Goal: Task Accomplishment & Management: Manage account settings

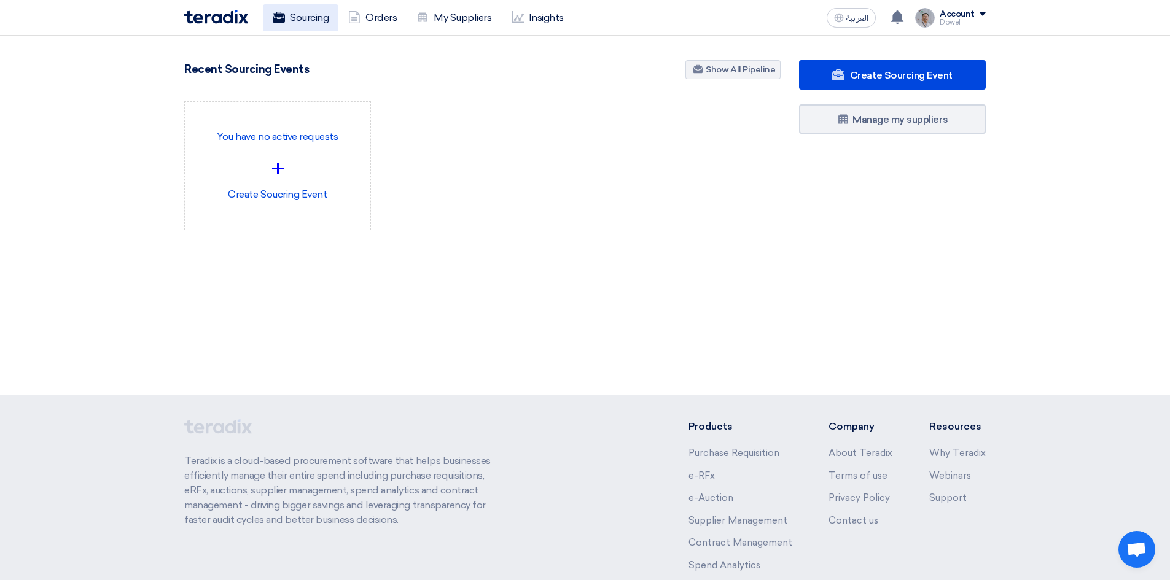
click at [297, 12] on link "Sourcing" at bounding box center [301, 17] width 76 height 27
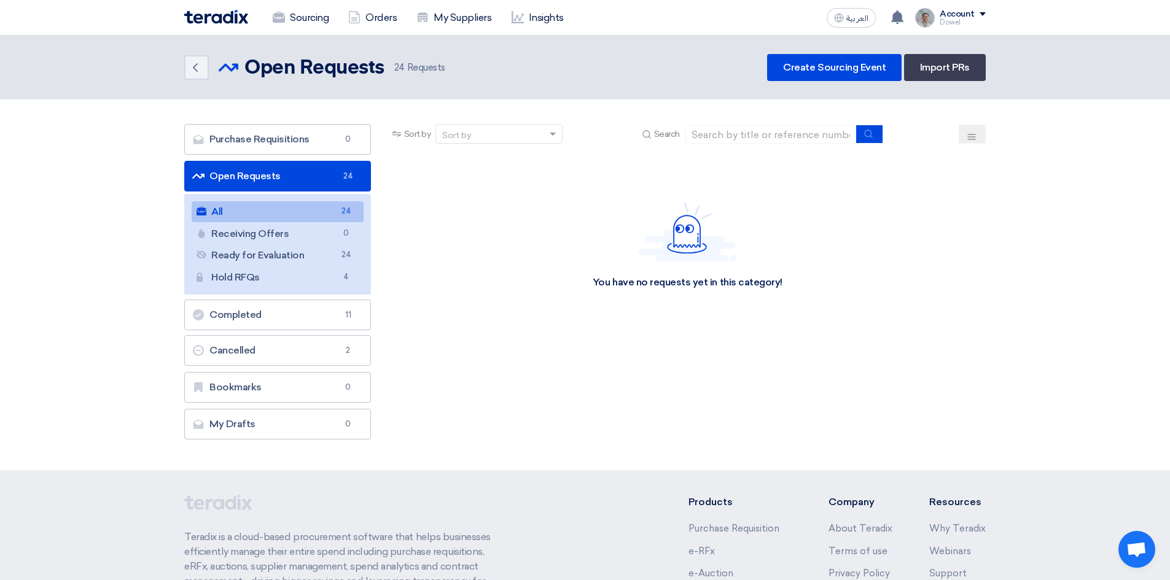
click at [972, 4] on div "Sourcing Orders My Suppliers Insights العربية ع You have a new offer for 'REGIO…" at bounding box center [585, 17] width 820 height 35
click at [976, 17] on div "Account" at bounding box center [962, 14] width 46 height 10
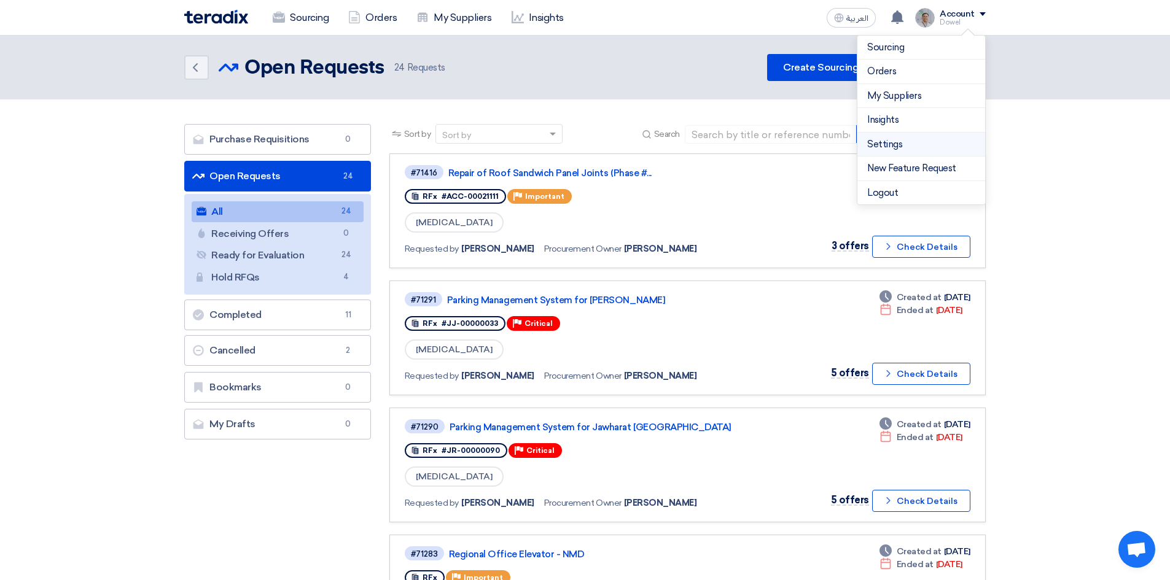
click at [903, 142] on link "Settings" at bounding box center [921, 145] width 108 height 14
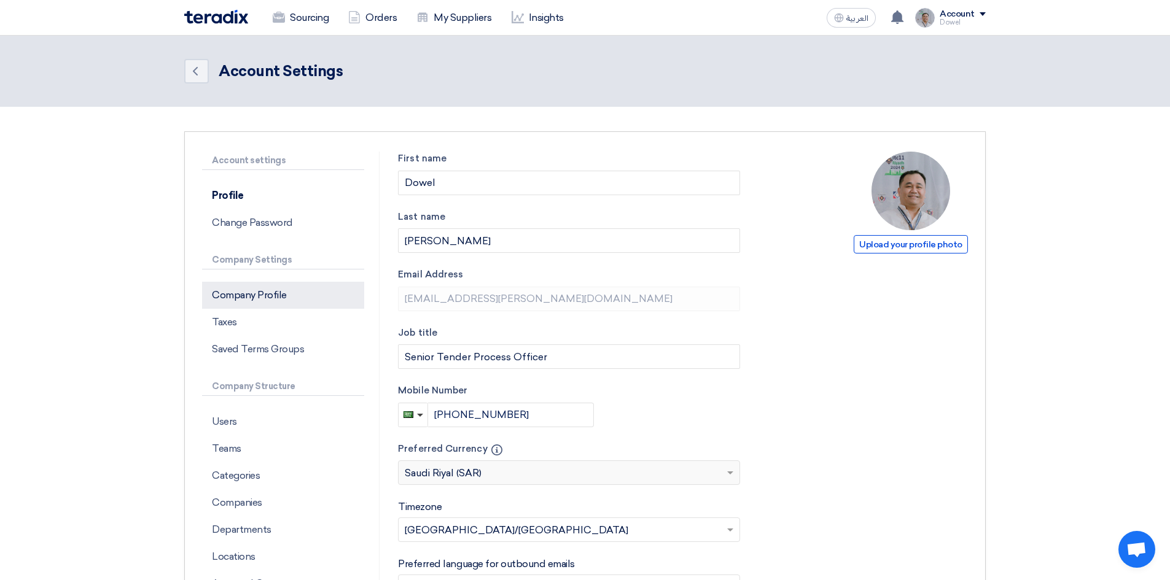
click at [247, 303] on p "Company Profile" at bounding box center [283, 295] width 162 height 27
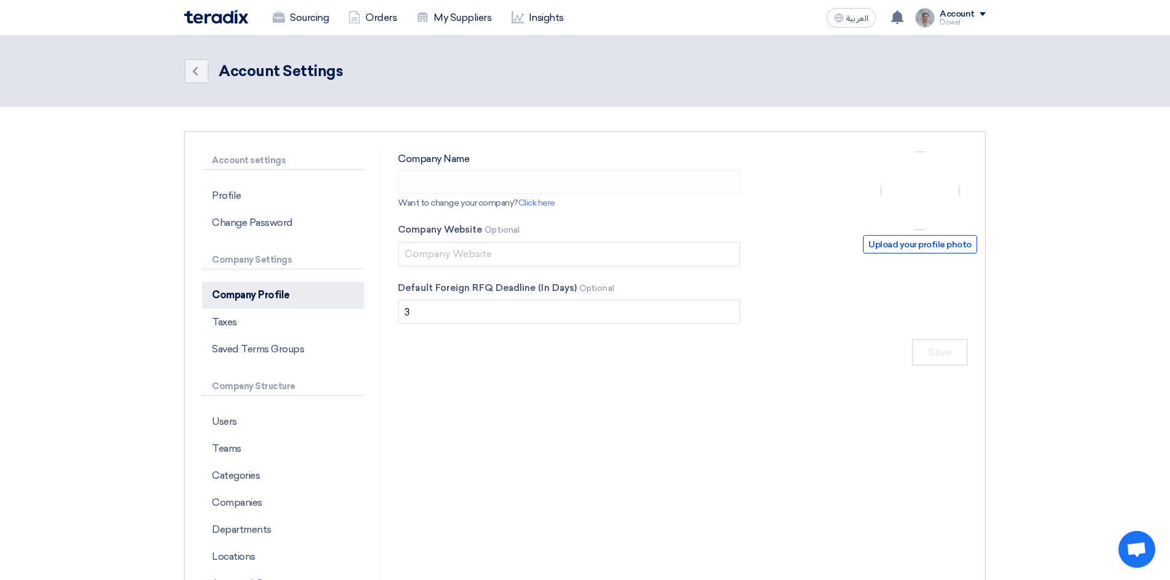
type input "Arabian Centres Co."
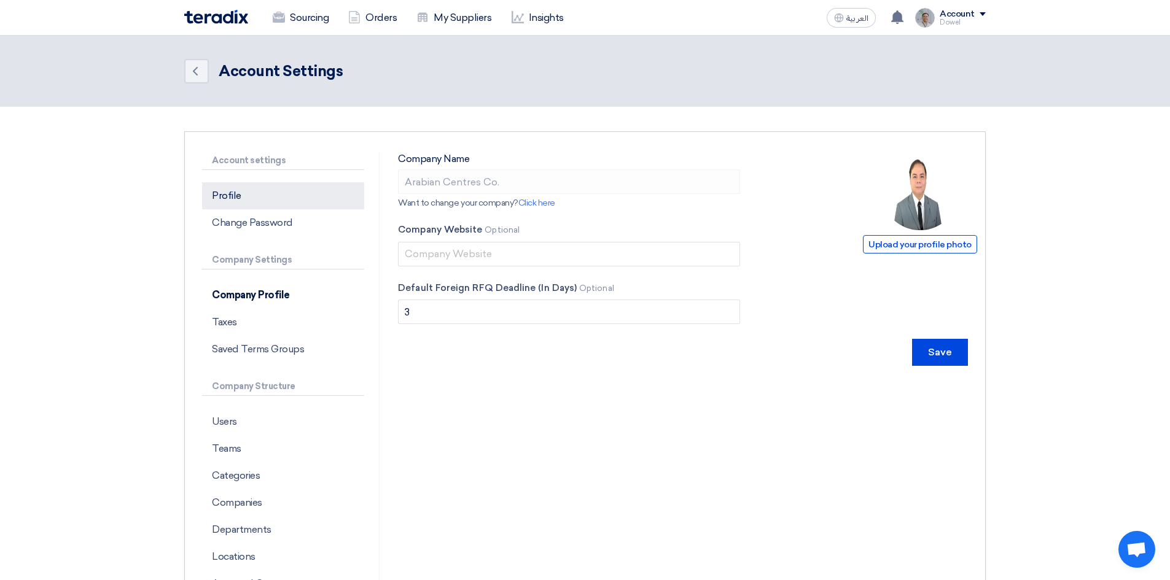
click at [245, 200] on p "Profile" at bounding box center [283, 195] width 162 height 27
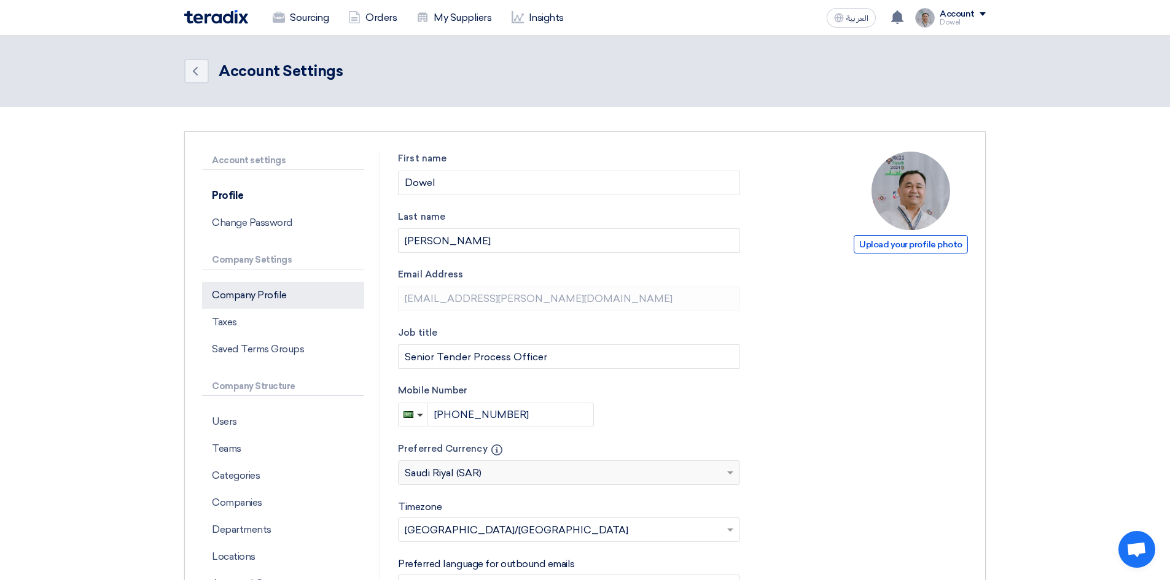
click at [249, 303] on p "Company Profile" at bounding box center [283, 295] width 162 height 27
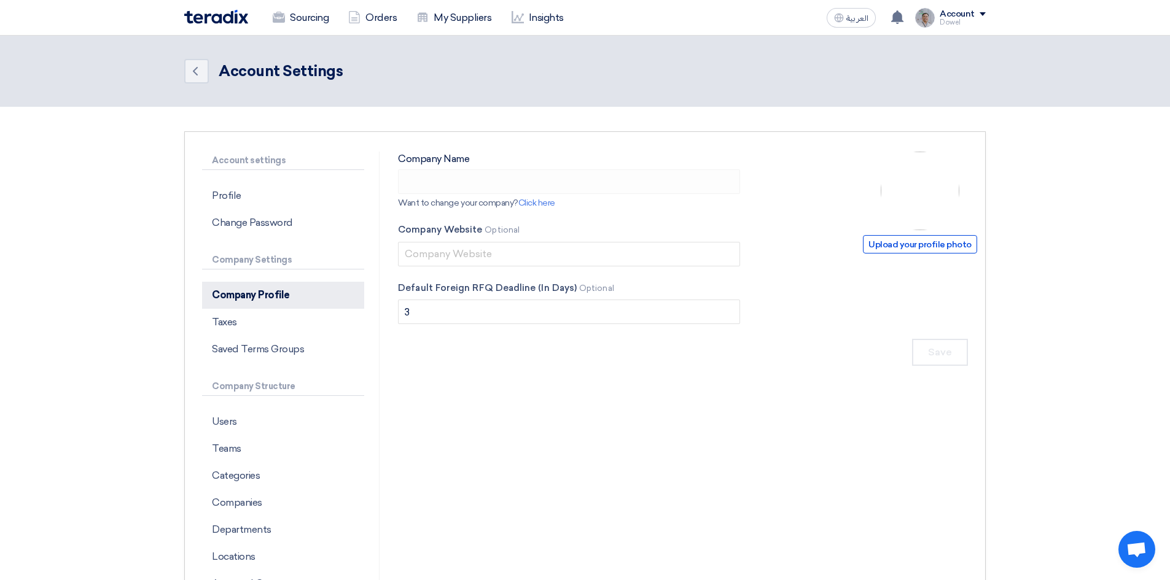
type input "Arabian Centres Co."
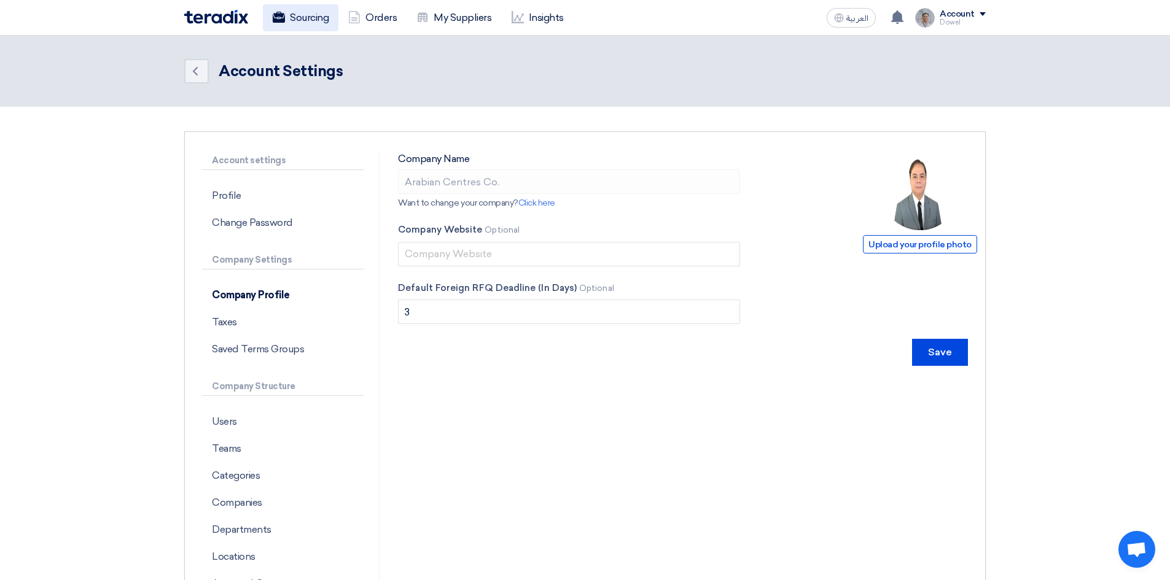
click at [306, 17] on link "Sourcing" at bounding box center [301, 17] width 76 height 27
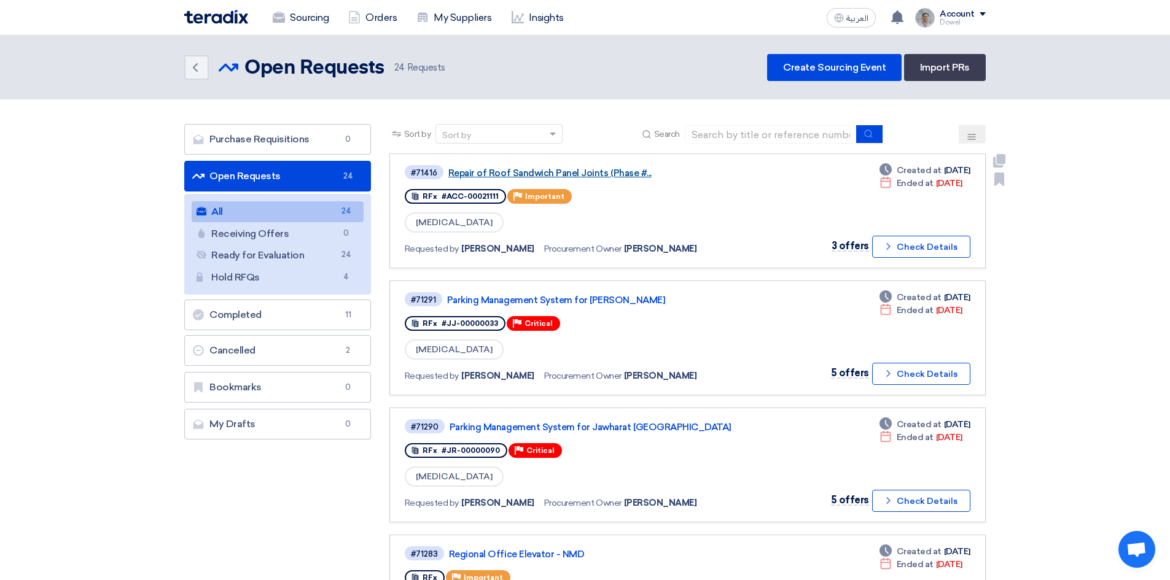
click at [594, 171] on link "Repair of Roof Sandwich Panel Joints (Phase #..." at bounding box center [601, 173] width 307 height 11
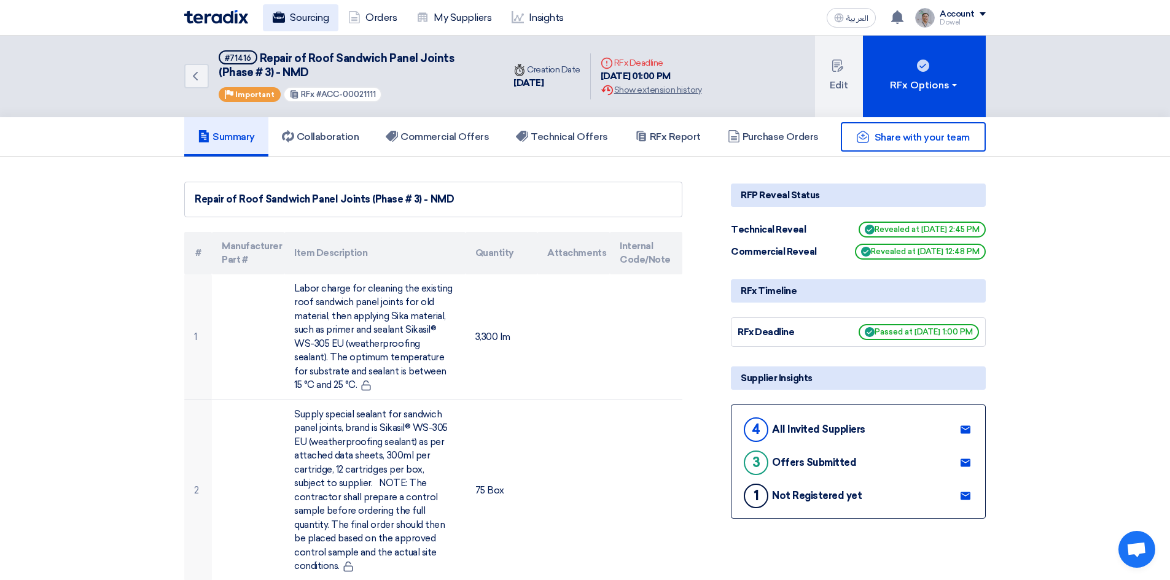
click at [320, 21] on link "Sourcing" at bounding box center [301, 17] width 76 height 27
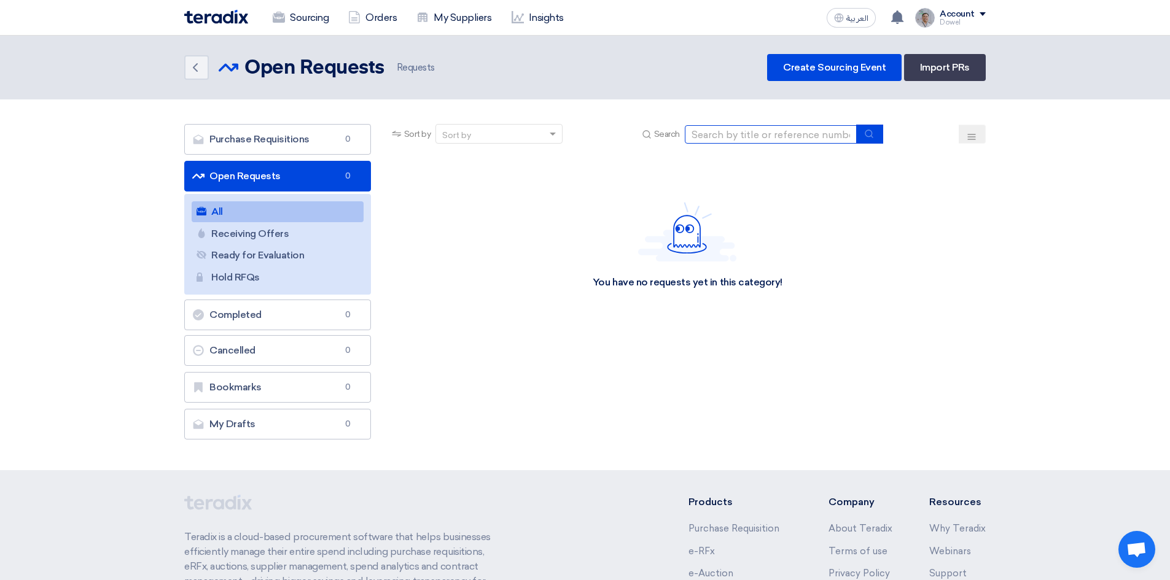
click at [761, 127] on input at bounding box center [771, 134] width 172 height 18
type input "mall"
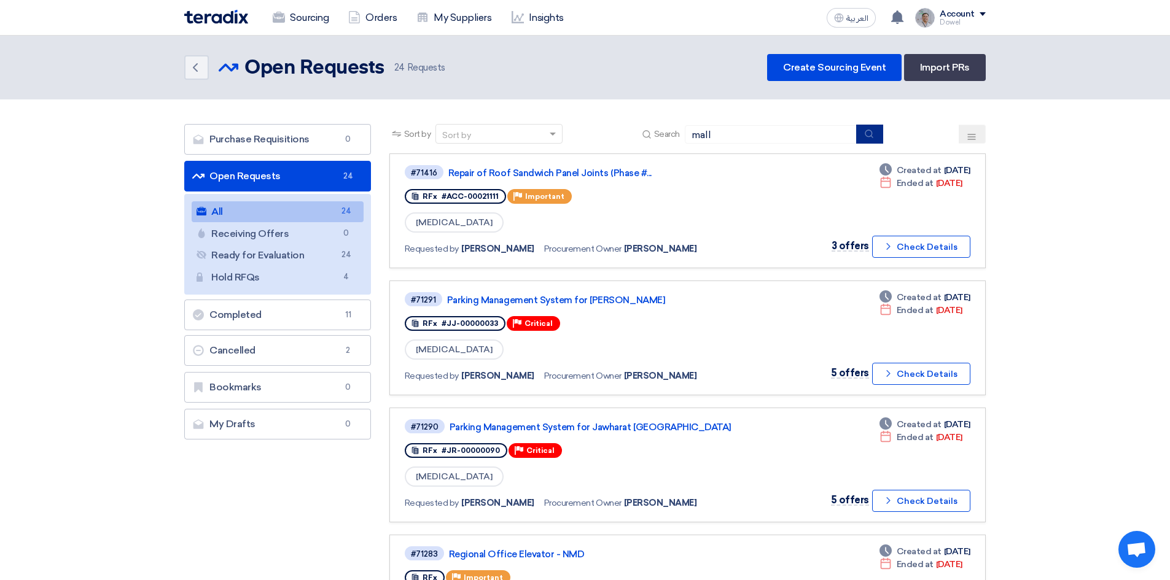
click at [872, 132] on use "submit" at bounding box center [868, 134] width 8 height 8
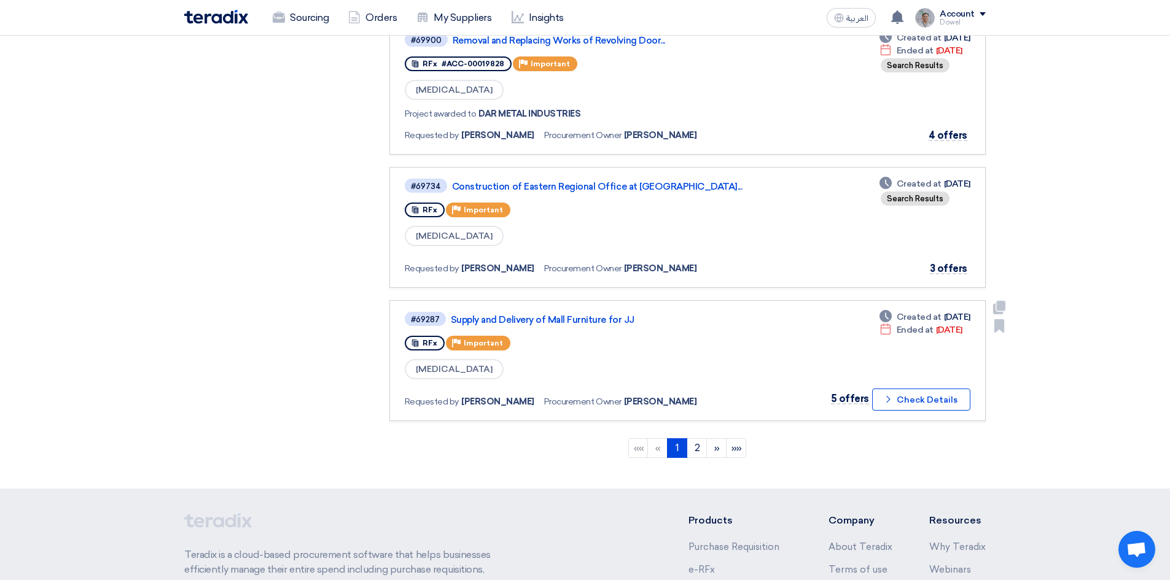
scroll to position [1105, 0]
click at [556, 318] on link "Supply and Delivery of Mall Furniture for JJ" at bounding box center [604, 318] width 307 height 11
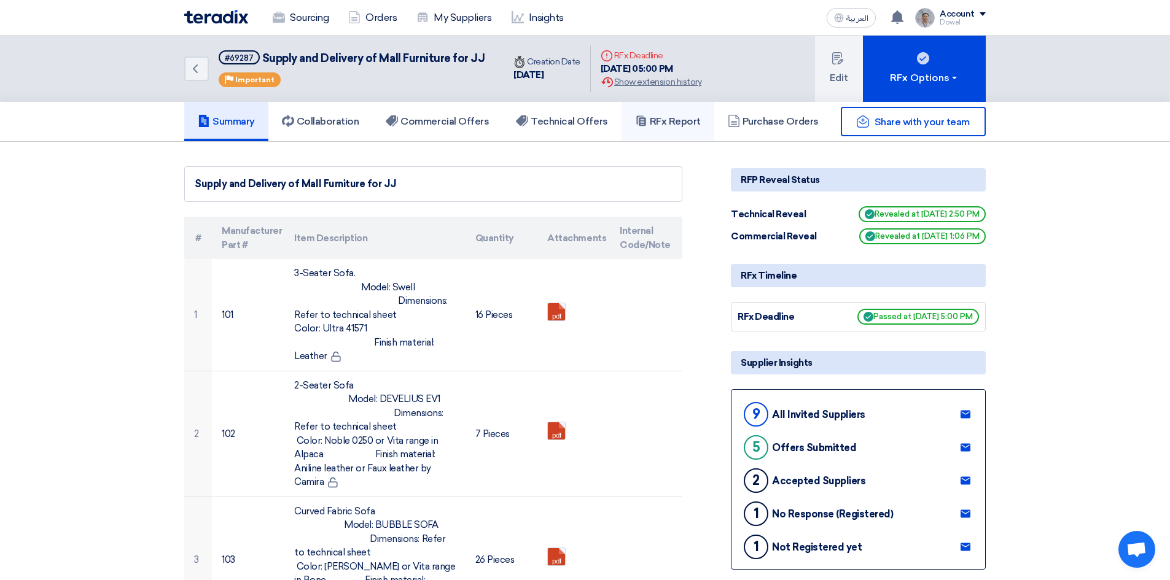
click at [666, 131] on link "RFx Report" at bounding box center [667, 121] width 93 height 39
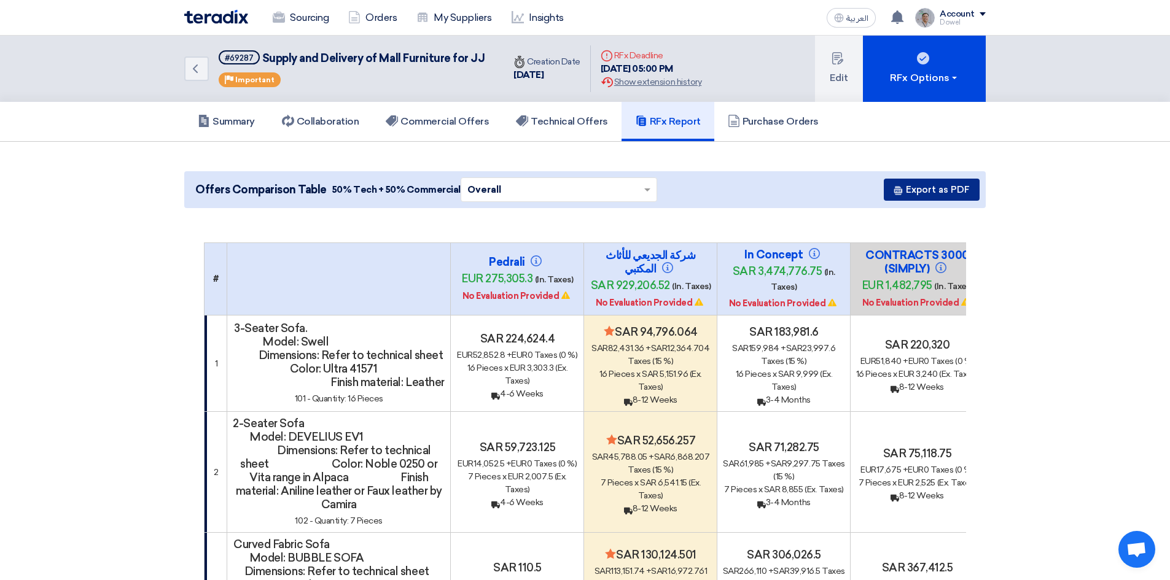
click at [923, 194] on button "Export as PDF" at bounding box center [932, 190] width 96 height 22
